Goal: Information Seeking & Learning: Learn about a topic

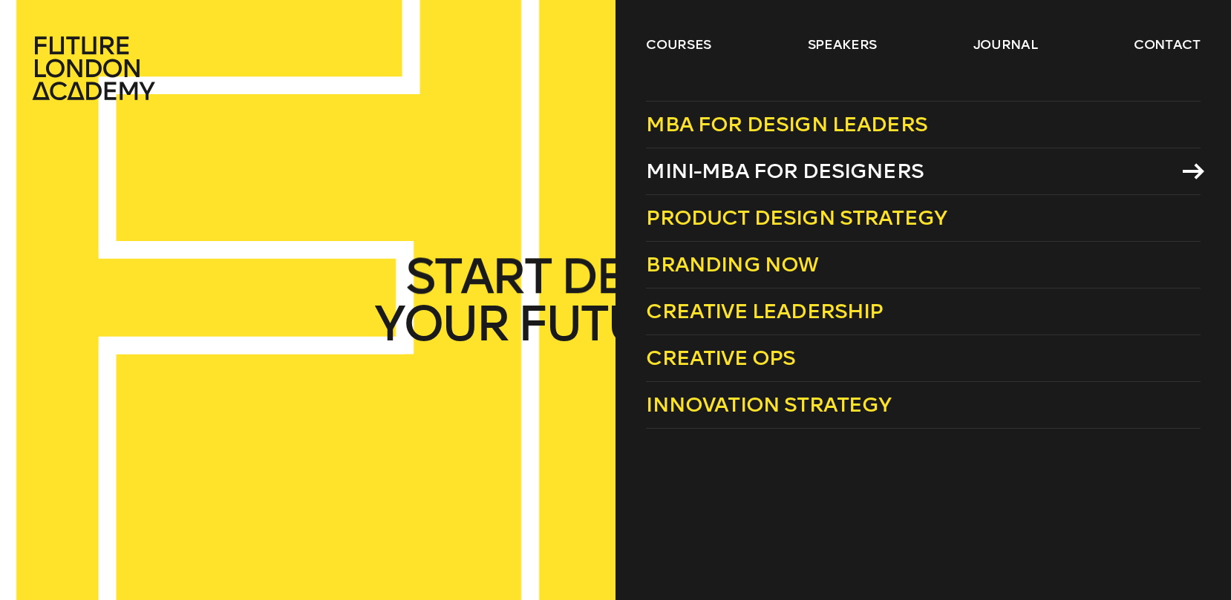
click at [706, 172] on span "Mini-MBA for Designers" at bounding box center [785, 171] width 278 height 24
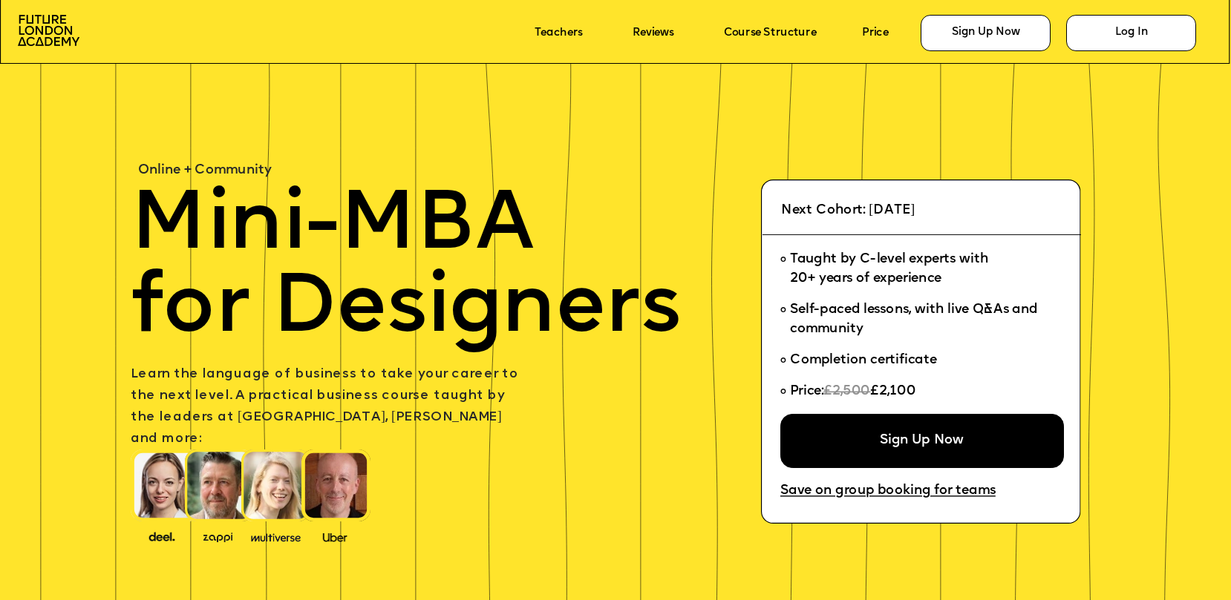
scroll to position [35, 0]
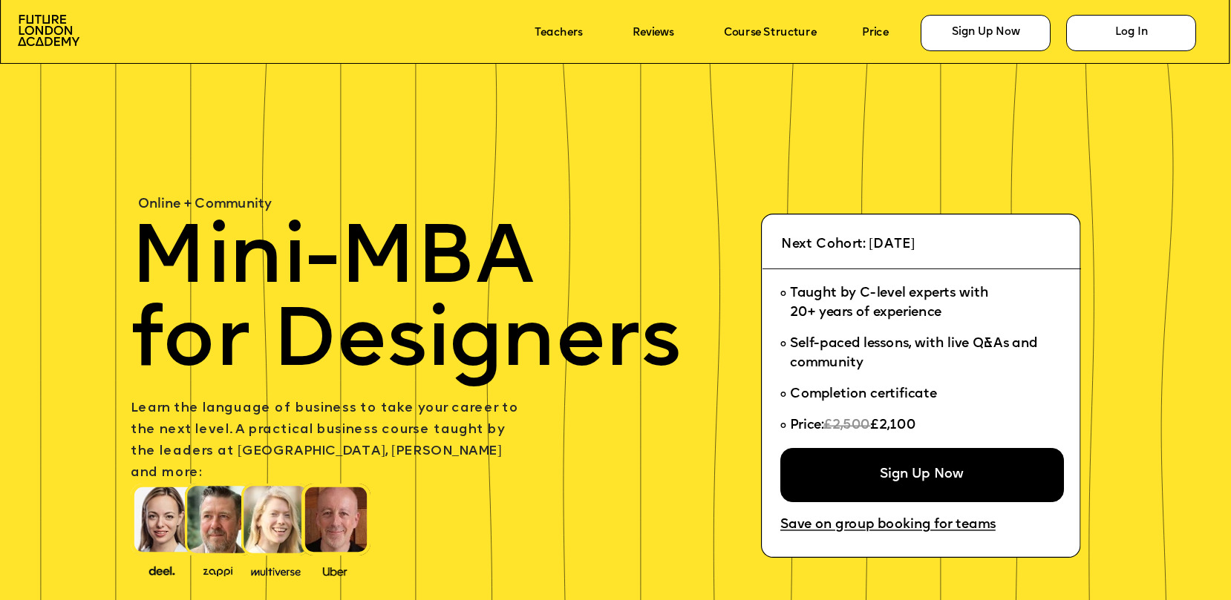
scroll to position [35, 0]
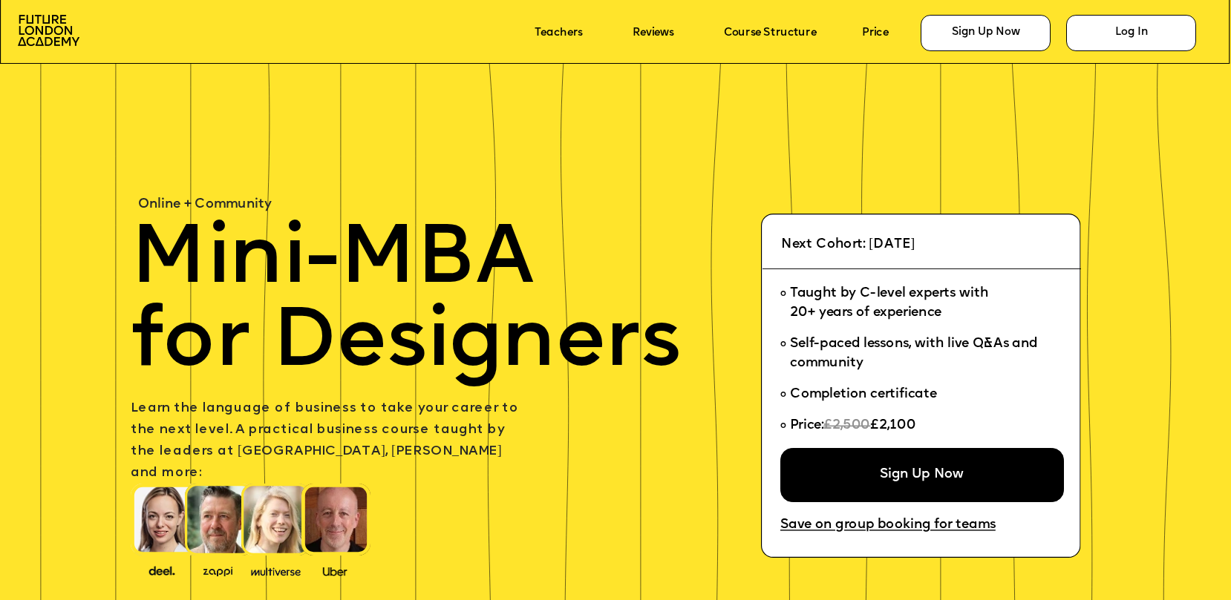
scroll to position [35, 0]
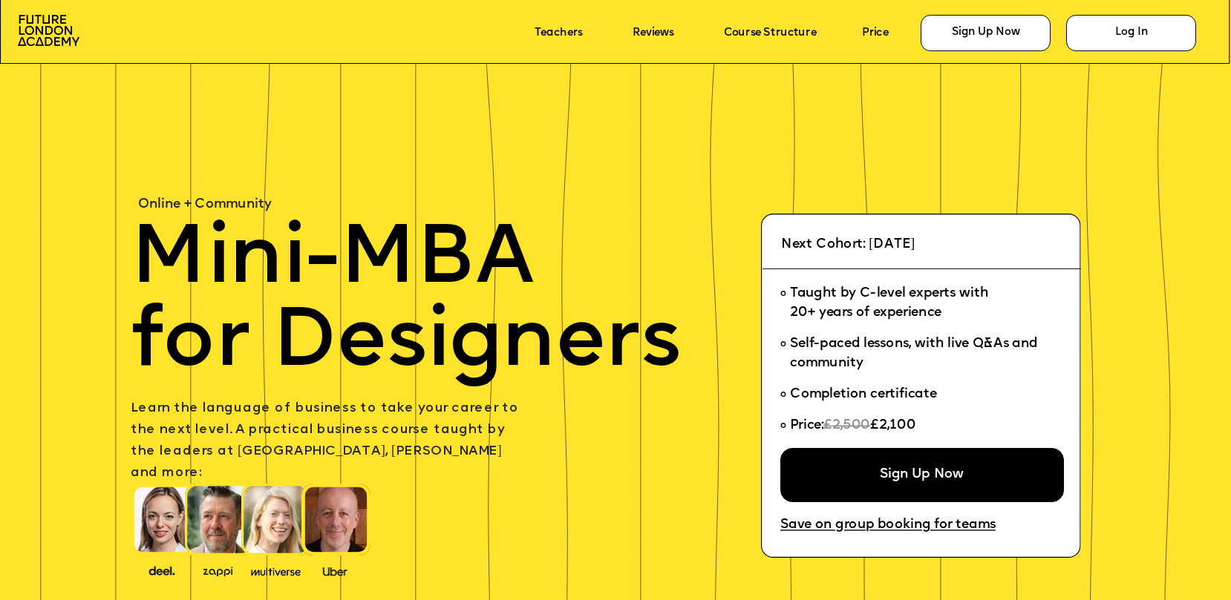
scroll to position [35, 0]
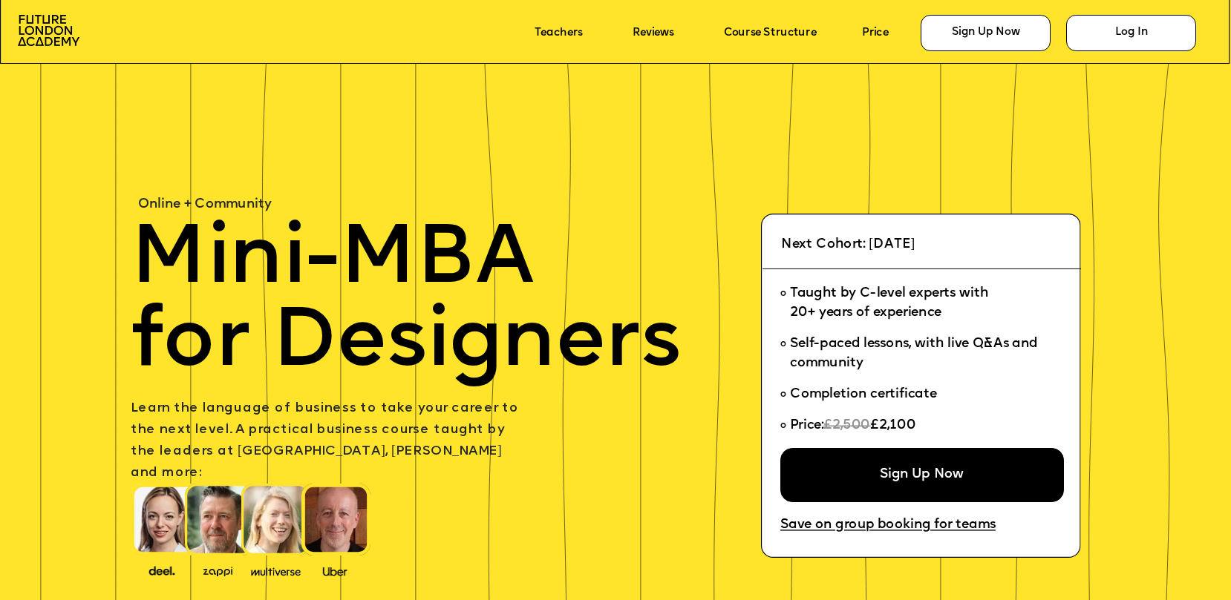
scroll to position [35, 0]
